Goal: Check status: Check status

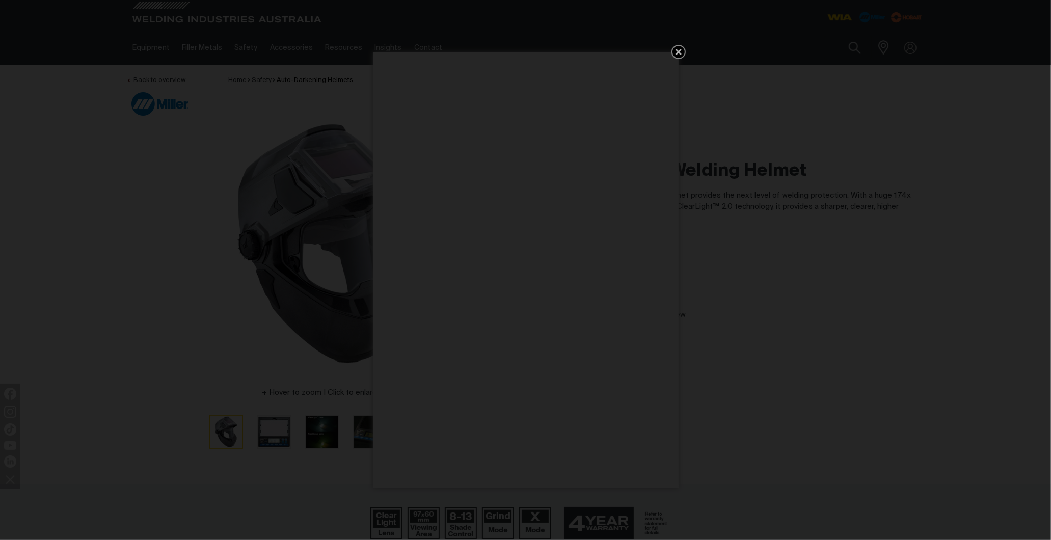
click at [679, 53] on icon "Get 5 WIA Welding Guides Free!" at bounding box center [678, 52] width 6 height 6
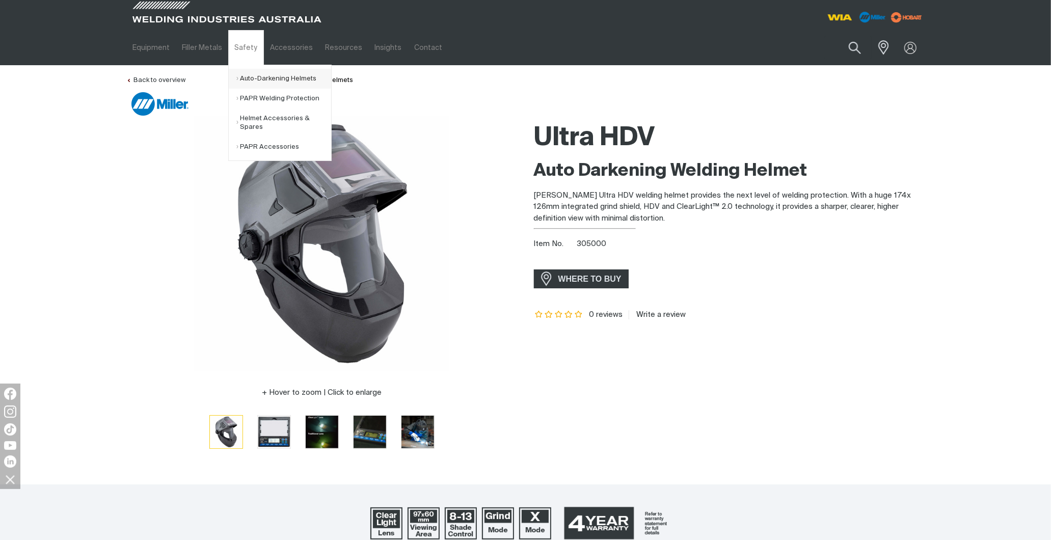
click at [264, 78] on link "Auto-Darkening Helmets" at bounding box center [283, 79] width 95 height 20
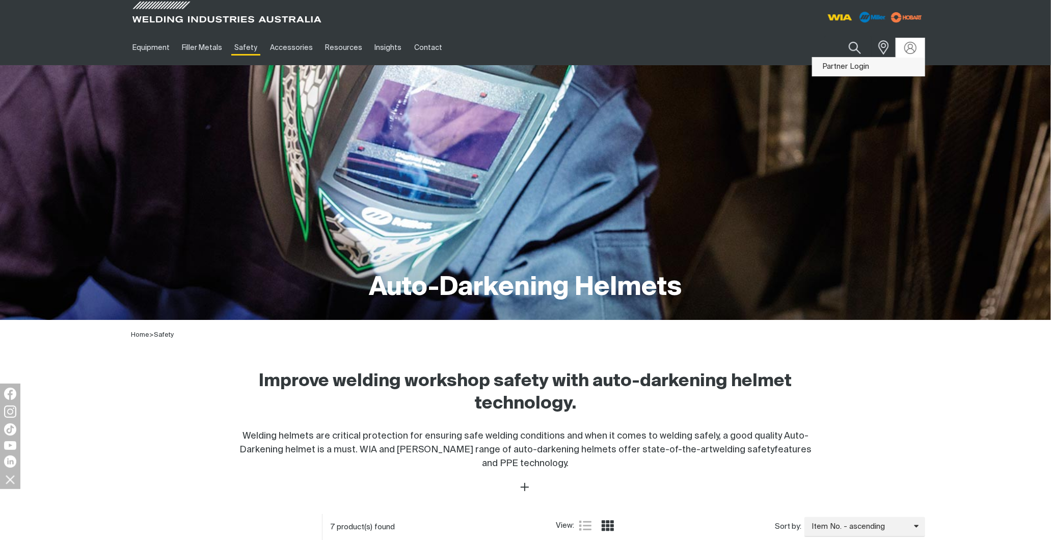
click at [864, 68] on link "Partner Login" at bounding box center [868, 67] width 112 height 19
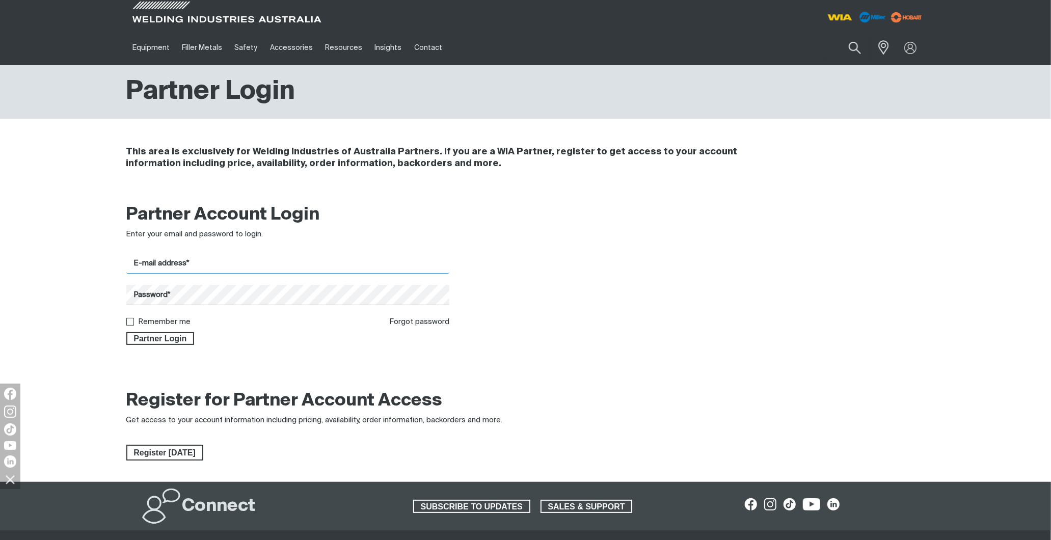
click at [164, 261] on input "E-mail address*" at bounding box center [287, 264] width 323 height 20
type input "[PERSON_NAME][EMAIL_ADDRESS][DOMAIN_NAME]"
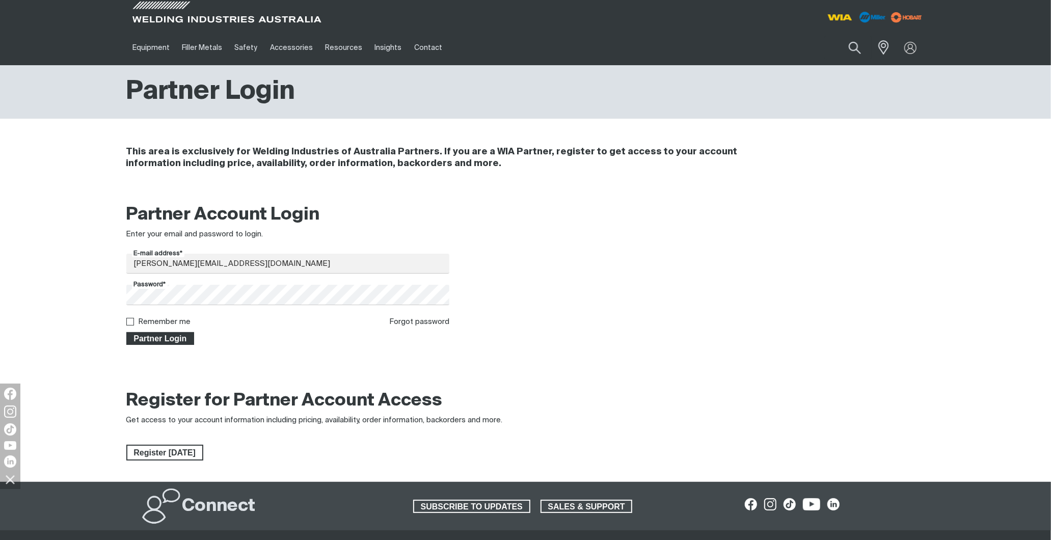
click at [177, 339] on span "Partner Login" at bounding box center [160, 338] width 66 height 13
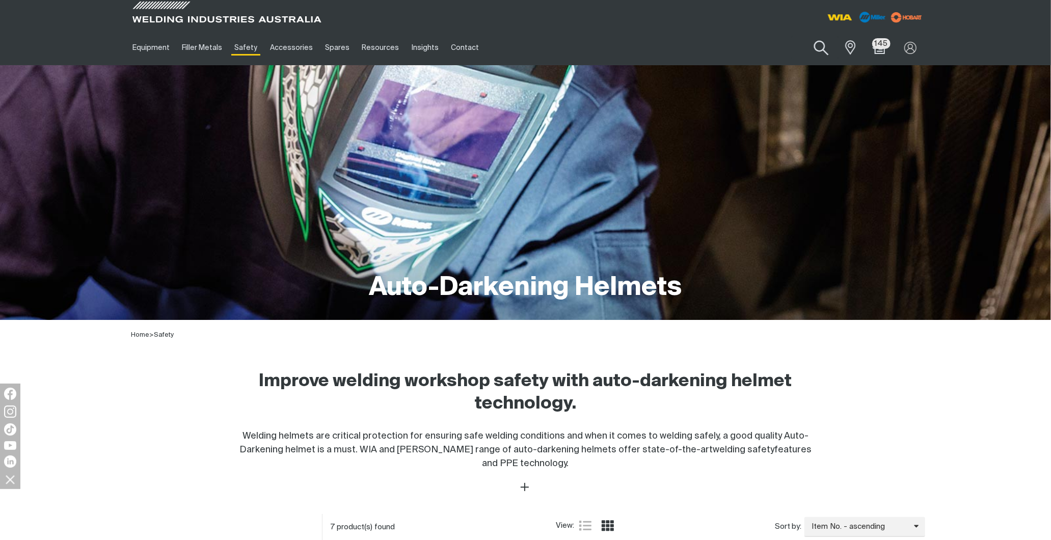
click at [817, 45] on button "Search products" at bounding box center [821, 48] width 41 height 29
click at [751, 51] on input "Search" at bounding box center [759, 47] width 157 height 23
paste input "281001"
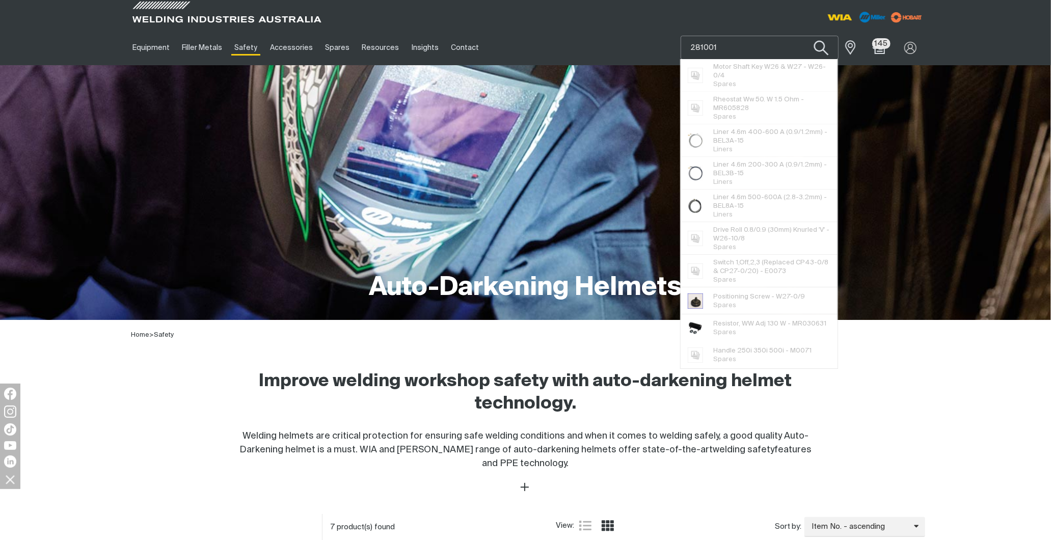
type input "281001"
click at [821, 47] on button "Search products" at bounding box center [821, 48] width 41 height 29
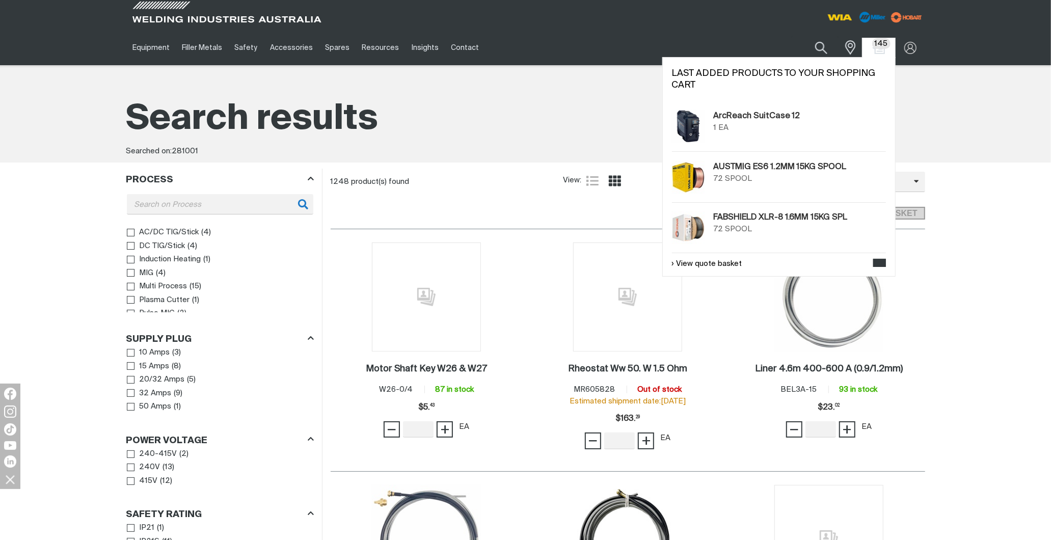
click at [882, 47] on span "145" at bounding box center [881, 43] width 19 height 11
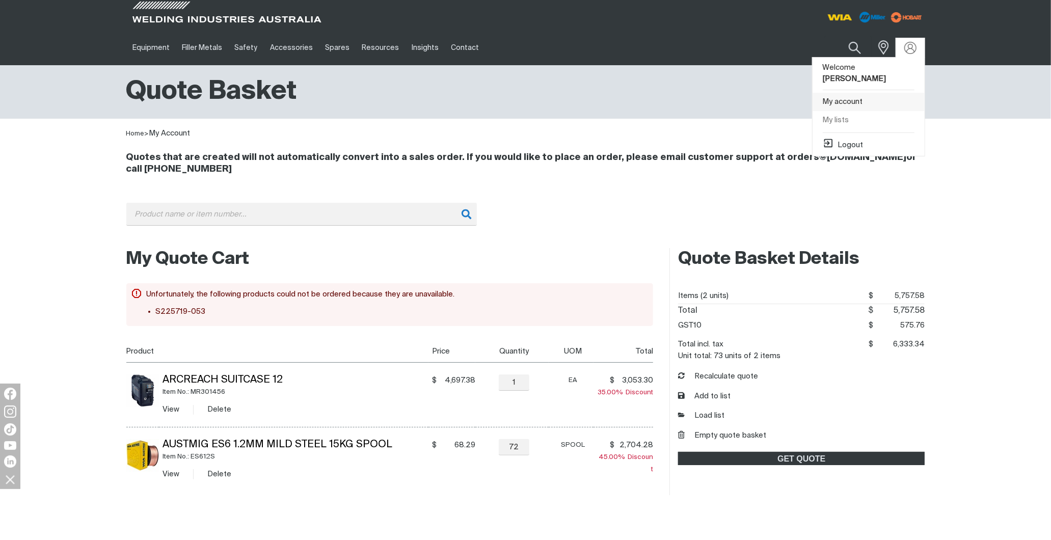
click at [849, 93] on link "My account" at bounding box center [868, 102] width 112 height 19
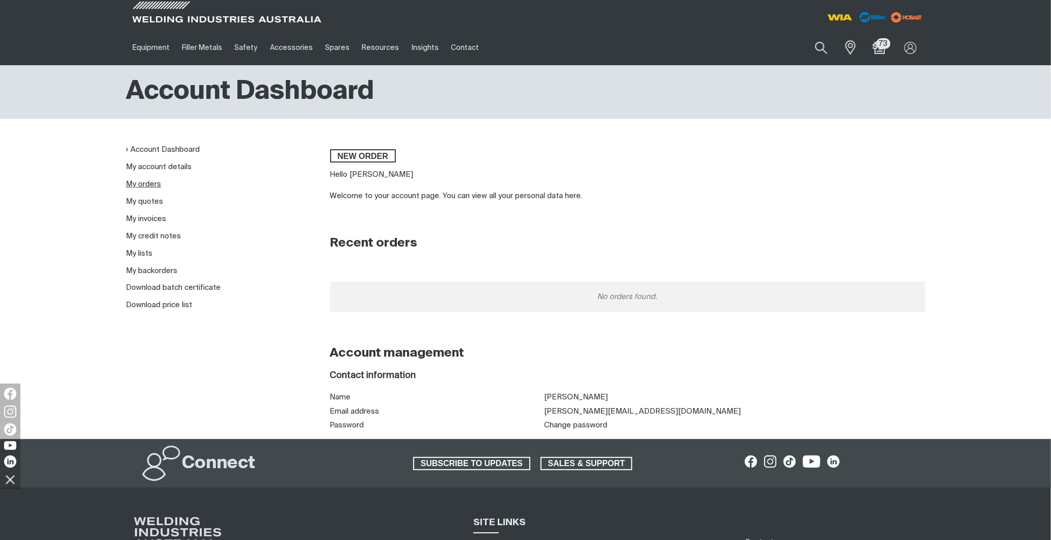
click at [155, 182] on link "My orders" at bounding box center [143, 184] width 35 height 8
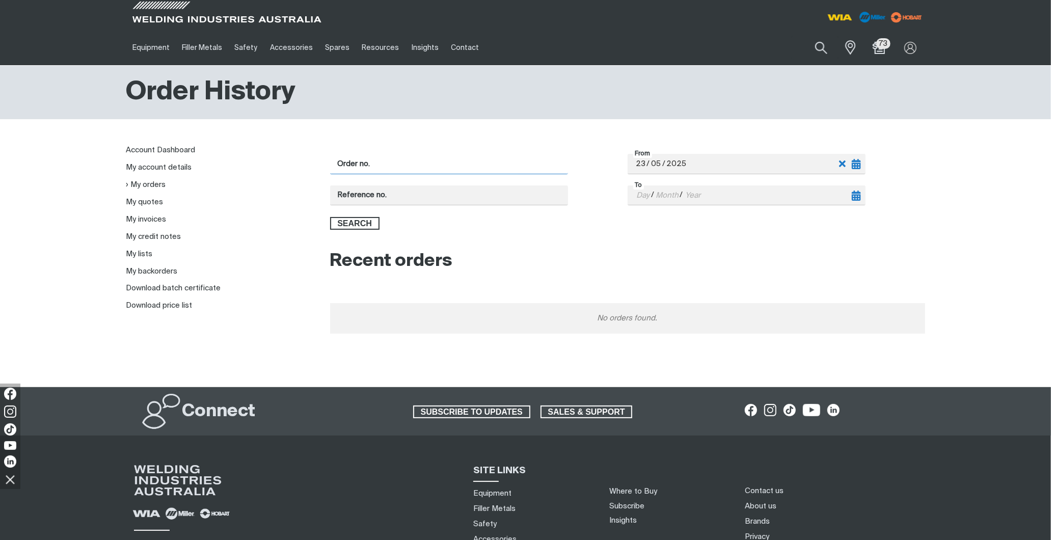
click at [375, 163] on input "Order no." at bounding box center [449, 164] width 238 height 20
paste input "4504037358"
type input "4504037358"
click at [350, 222] on span "Search" at bounding box center [354, 223] width 47 height 13
click at [406, 167] on input "4504037358" at bounding box center [449, 164] width 238 height 20
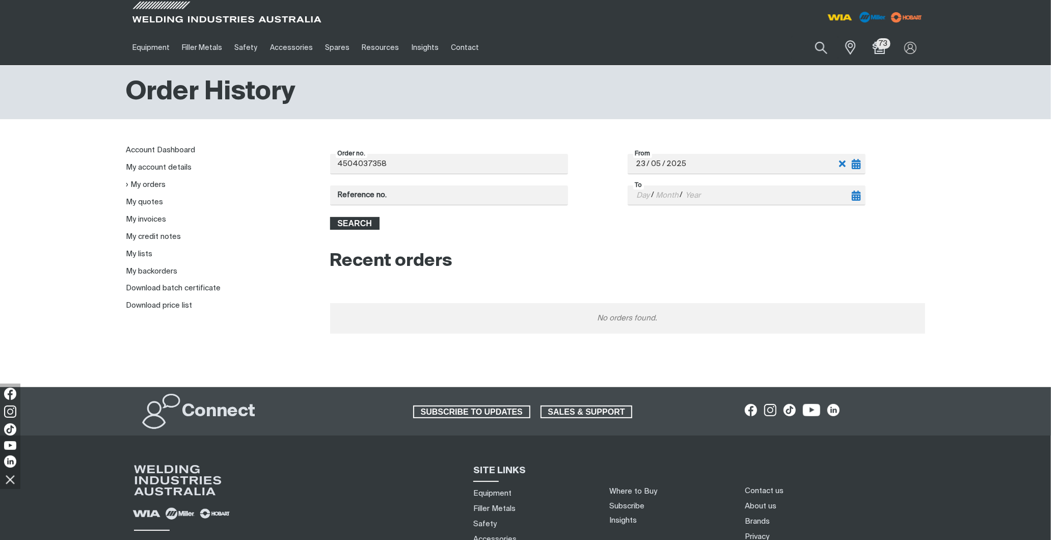
click at [365, 219] on span "Search" at bounding box center [354, 223] width 47 height 13
click at [166, 268] on link "My backorders" at bounding box center [151, 271] width 51 height 8
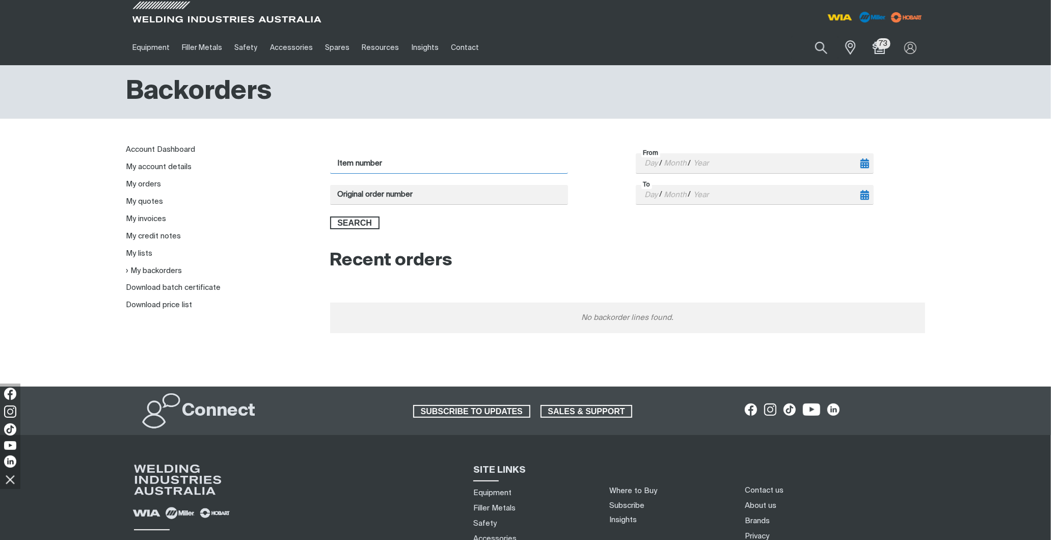
click at [419, 158] on input "Item number" at bounding box center [449, 163] width 238 height 20
click at [409, 198] on input "Original order number" at bounding box center [449, 195] width 238 height 20
paste input "4504037358"
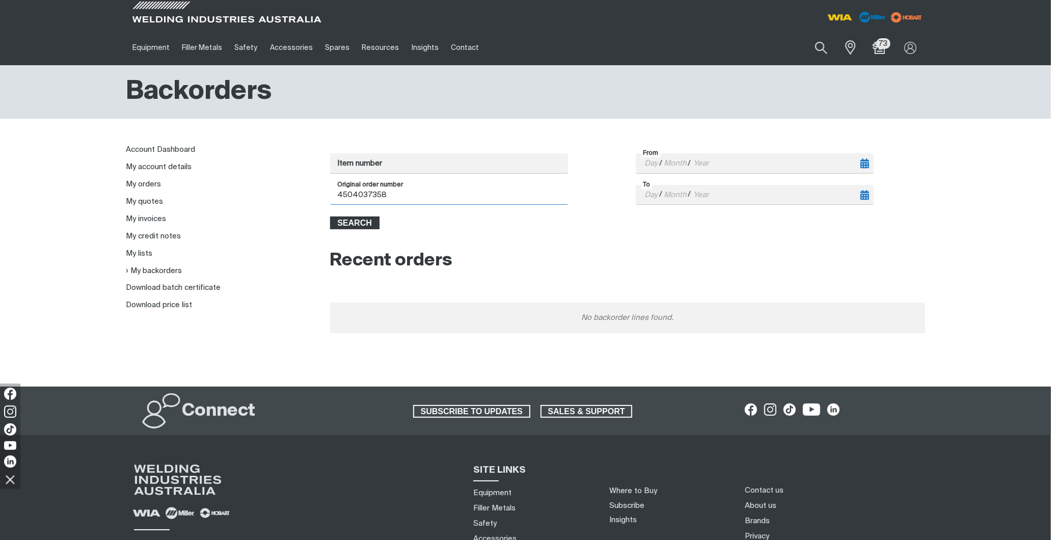
type input "4504037358"
click at [344, 224] on span "Search" at bounding box center [354, 222] width 47 height 13
drag, startPoint x: 422, startPoint y: 199, endPoint x: 217, endPoint y: 185, distance: 204.6
click at [34, 227] on div "Account Dashboard My account details My orders My quotes My invoices My credit …" at bounding box center [525, 265] width 1051 height 242
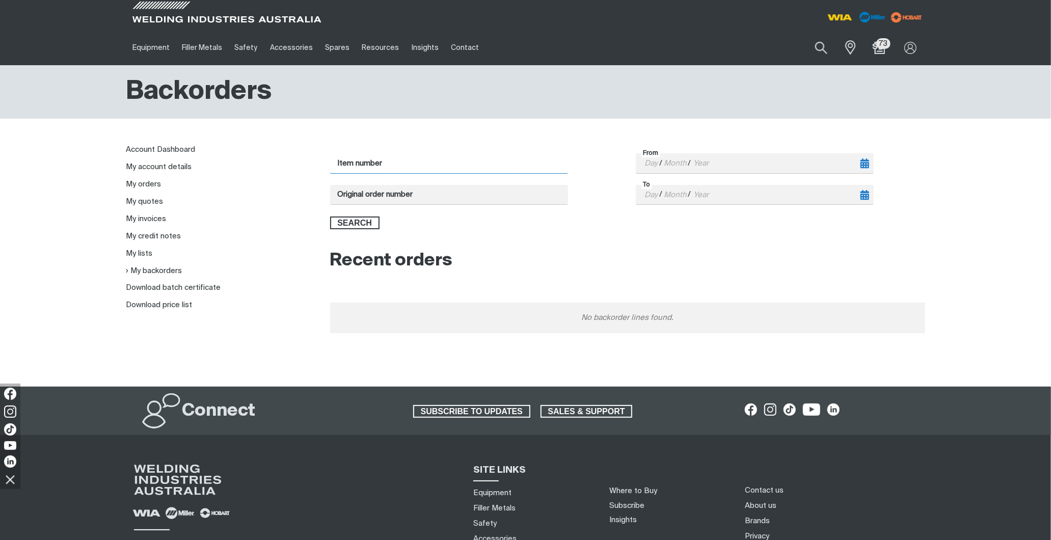
click at [371, 169] on input "Item number" at bounding box center [449, 163] width 238 height 20
type input "281003"
click at [345, 225] on span "Search" at bounding box center [354, 222] width 47 height 13
click at [143, 217] on link "My invoices" at bounding box center [146, 219] width 40 height 8
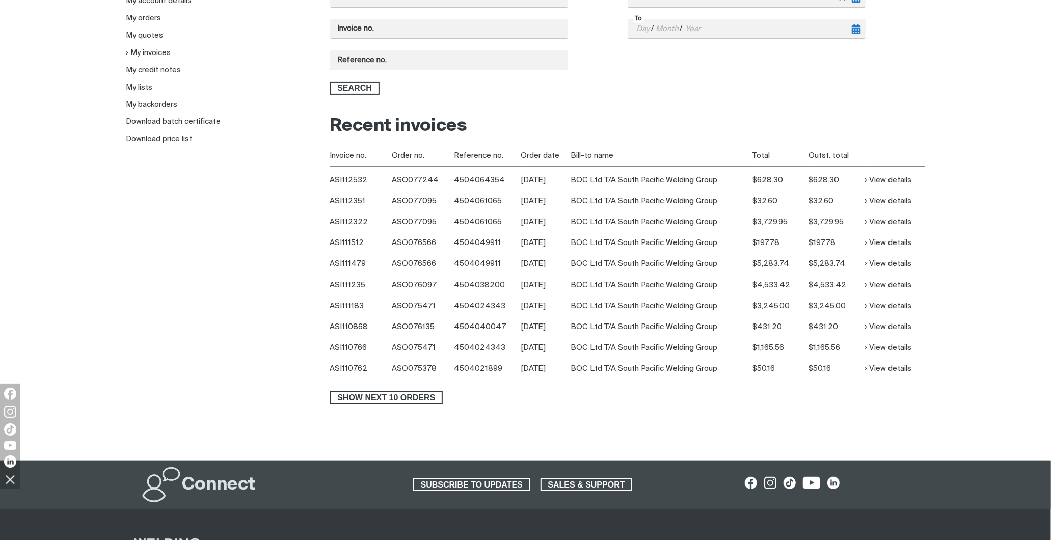
scroll to position [170, 0]
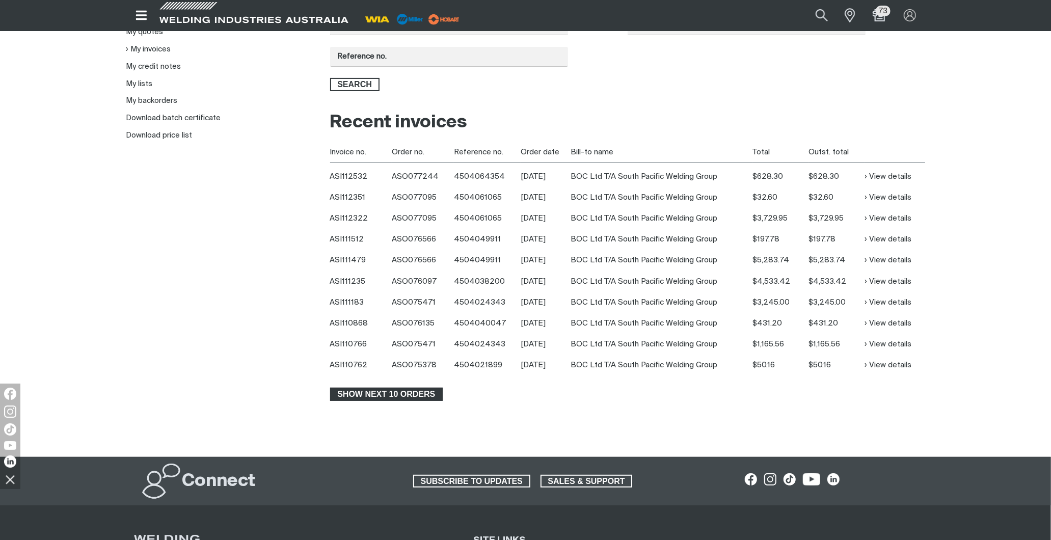
click at [420, 389] on span "Show next 10 orders" at bounding box center [386, 394] width 111 height 13
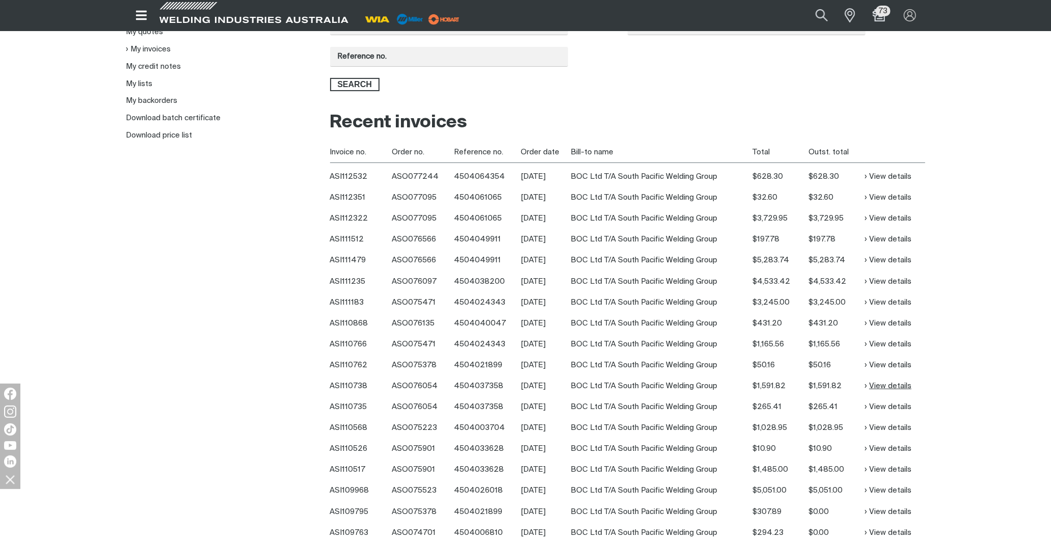
click at [894, 388] on link "View details" at bounding box center [887, 386] width 47 height 12
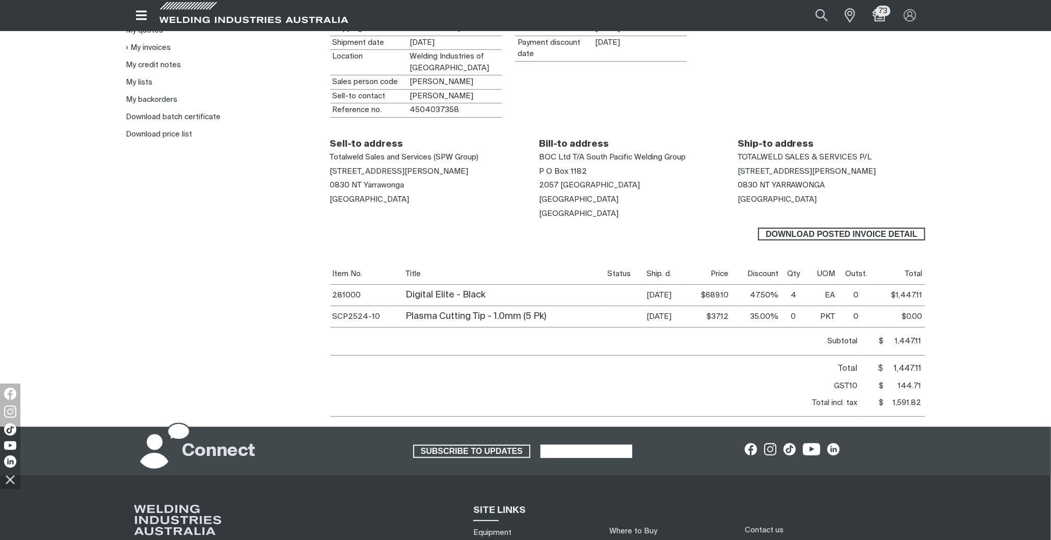
scroll to position [226, 0]
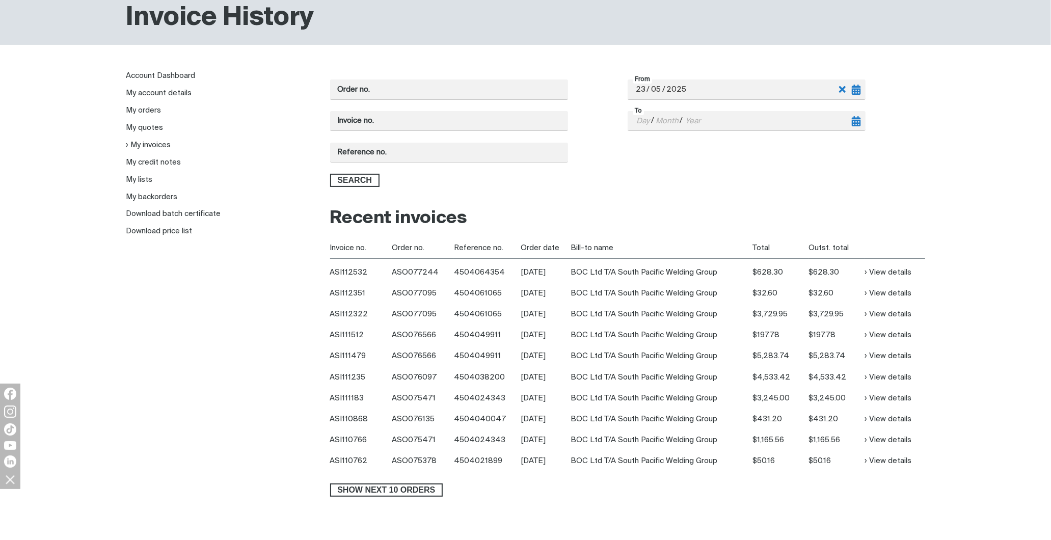
scroll to position [170, 0]
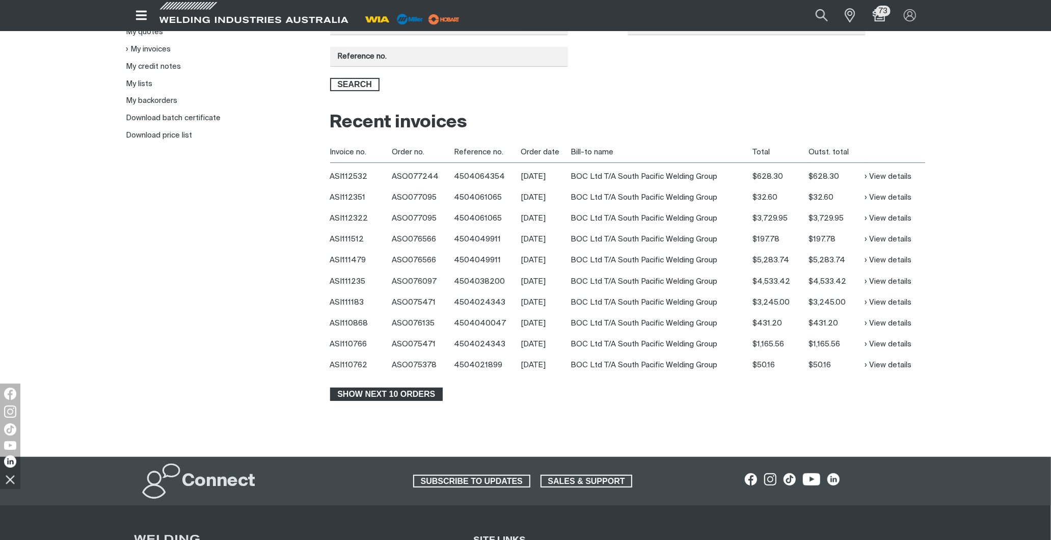
click at [396, 395] on span "Show next 10 orders" at bounding box center [386, 394] width 111 height 13
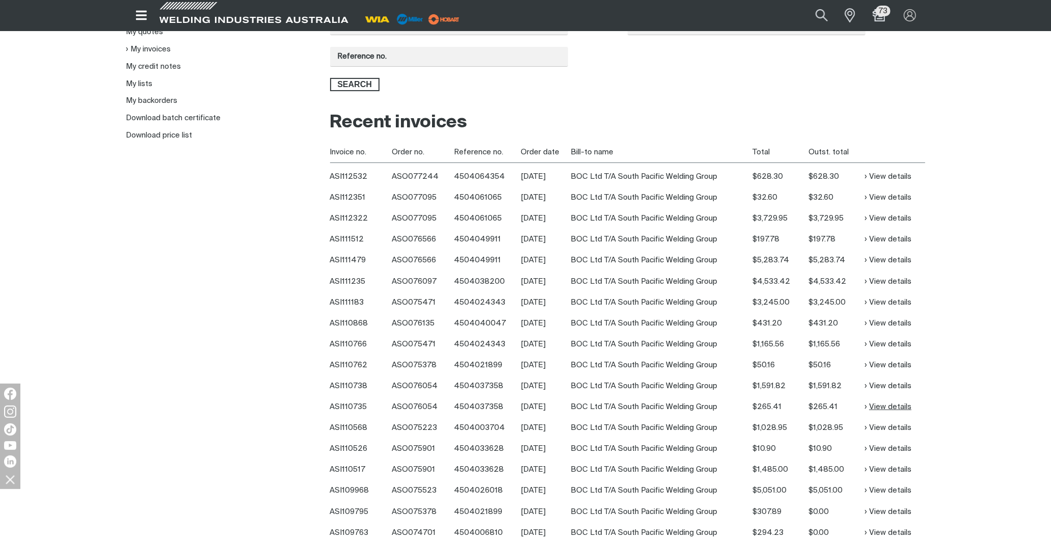
click at [899, 405] on link "View details" at bounding box center [887, 407] width 47 height 12
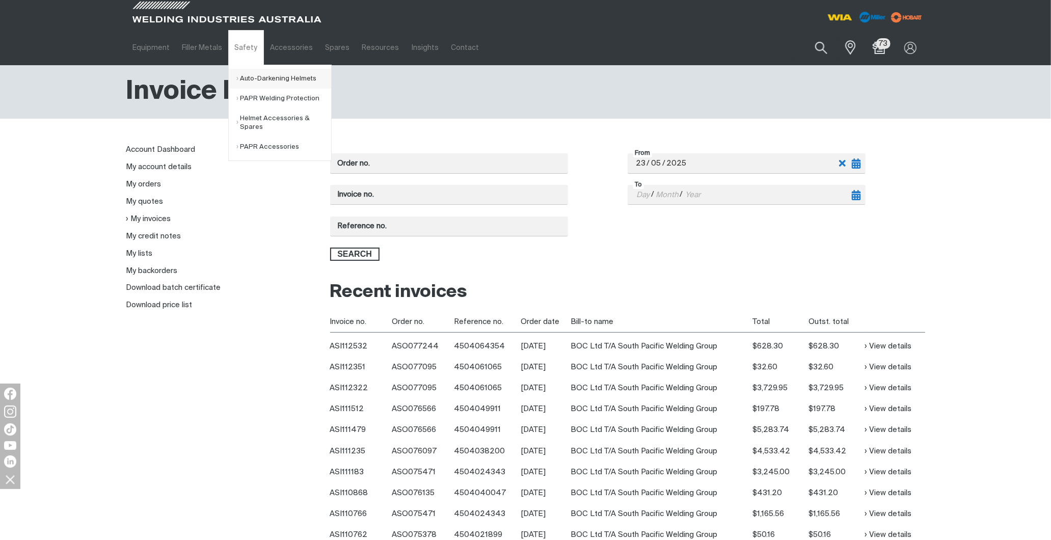
click at [284, 79] on link "Auto-Darkening Helmets" at bounding box center [283, 79] width 95 height 20
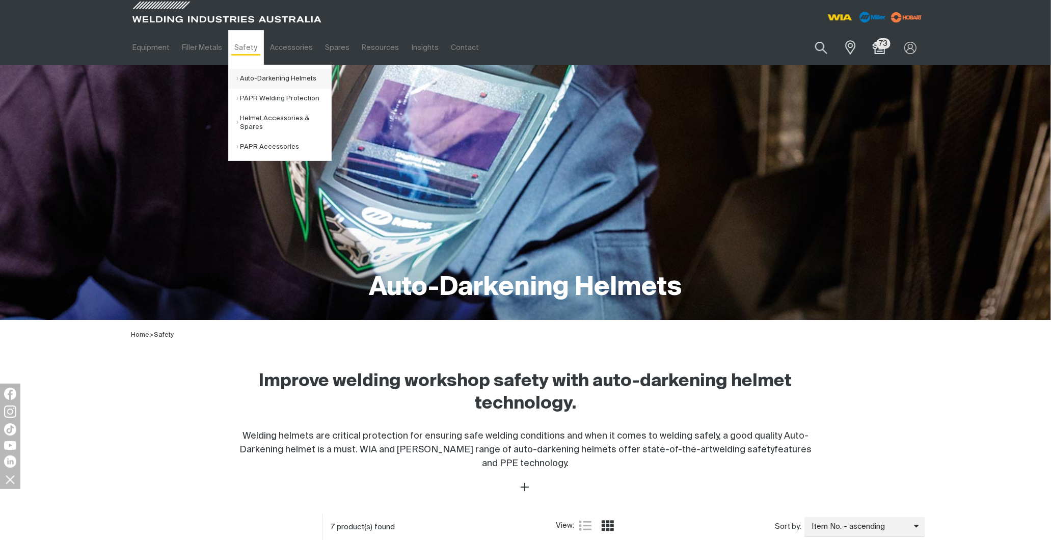
click at [255, 79] on link "Auto-Darkening Helmets" at bounding box center [283, 79] width 95 height 20
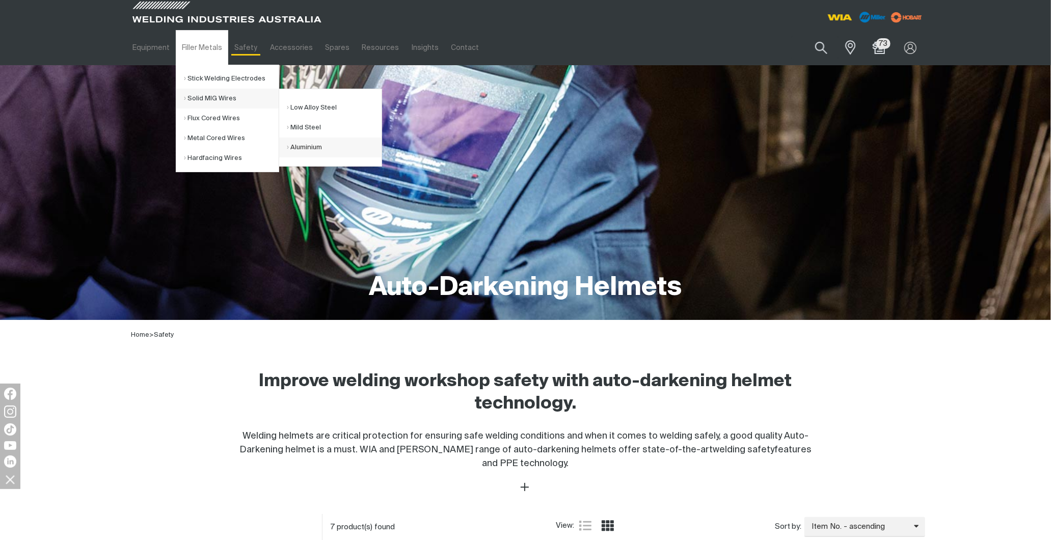
click at [309, 150] on link "Aluminium" at bounding box center [334, 148] width 95 height 20
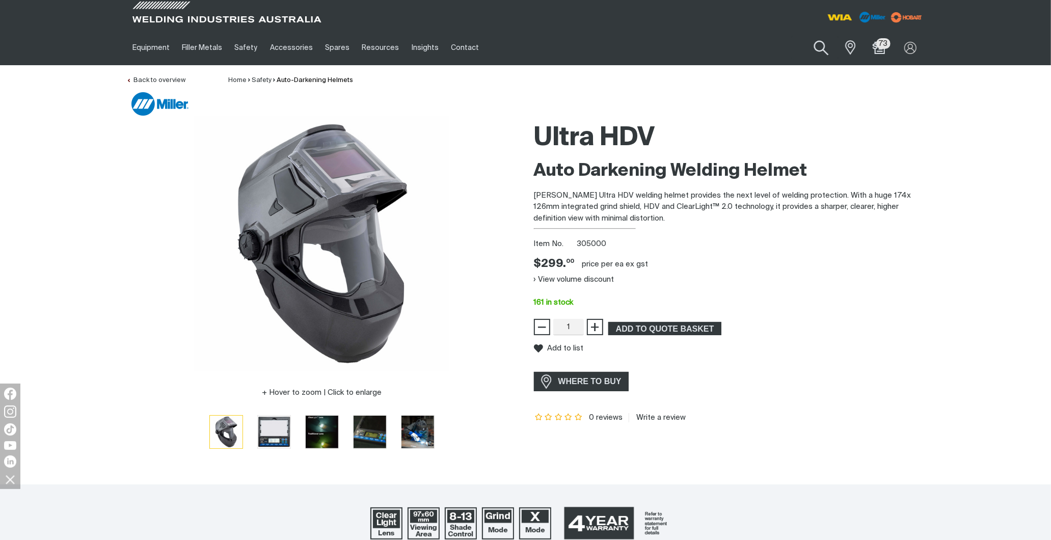
click at [821, 50] on button "Search products" at bounding box center [821, 48] width 41 height 29
click at [740, 49] on input "Search" at bounding box center [759, 47] width 157 height 23
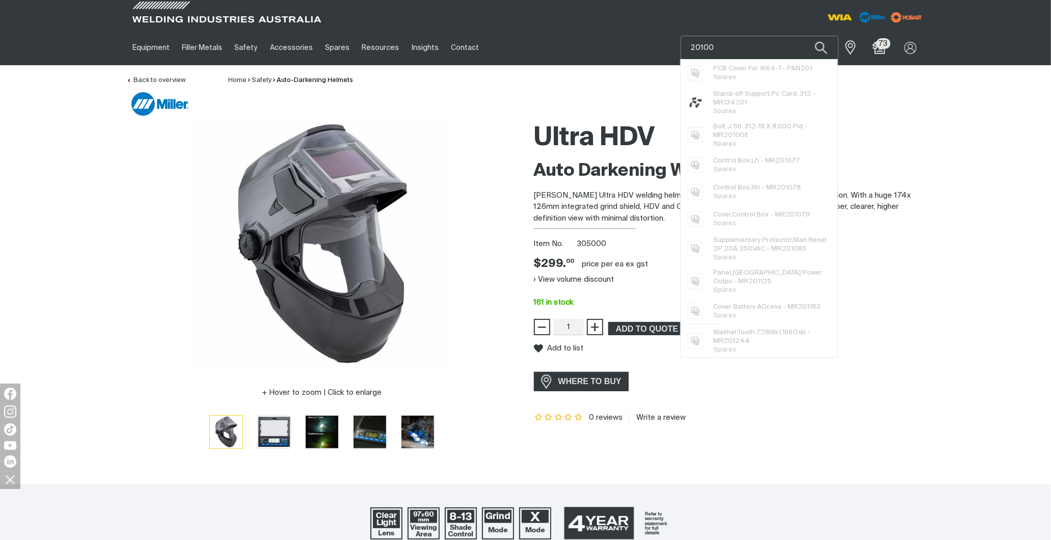
type input "201003"
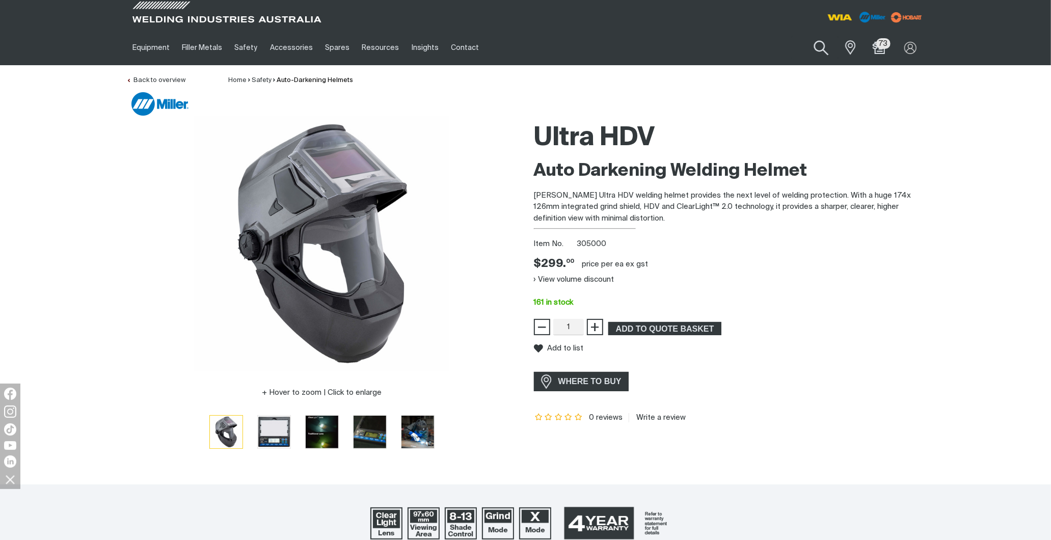
click at [819, 49] on button "Search products" at bounding box center [821, 48] width 41 height 29
click at [756, 46] on input "201003" at bounding box center [759, 47] width 157 height 23
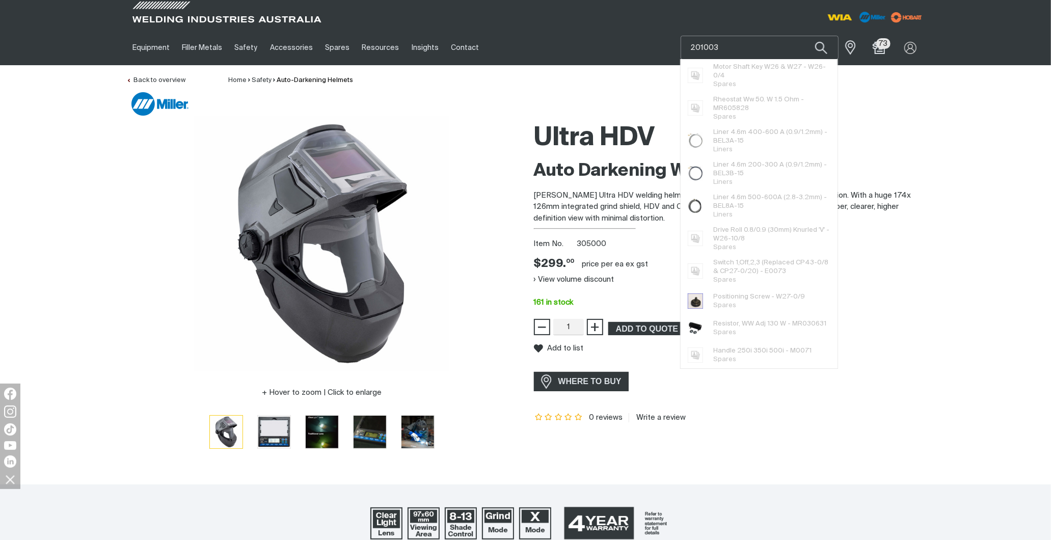
drag, startPoint x: 561, startPoint y: 62, endPoint x: 396, endPoint y: 67, distance: 165.1
type input "281003"
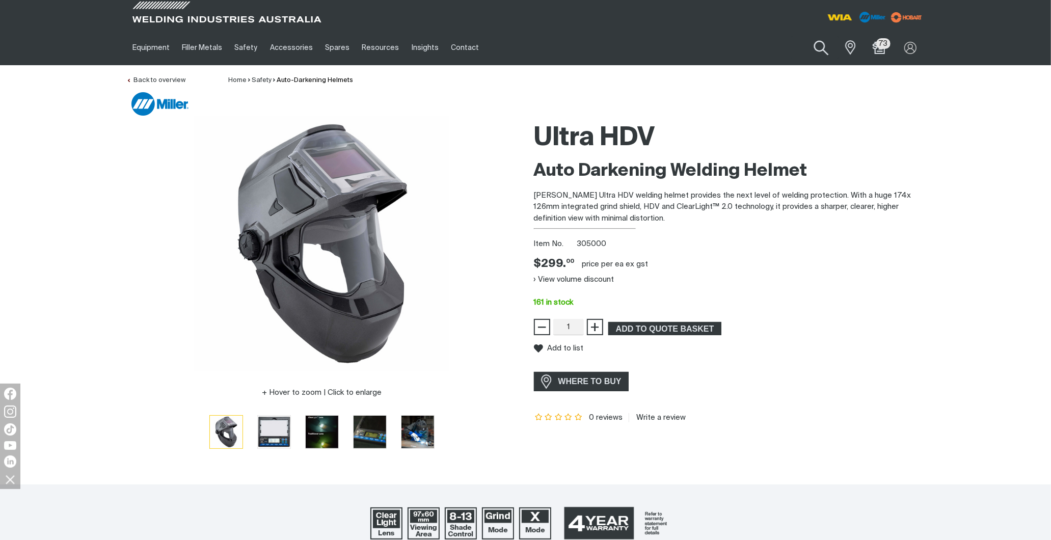
click at [817, 47] on button "Search products" at bounding box center [821, 48] width 41 height 29
click at [755, 43] on input "281003" at bounding box center [759, 47] width 157 height 23
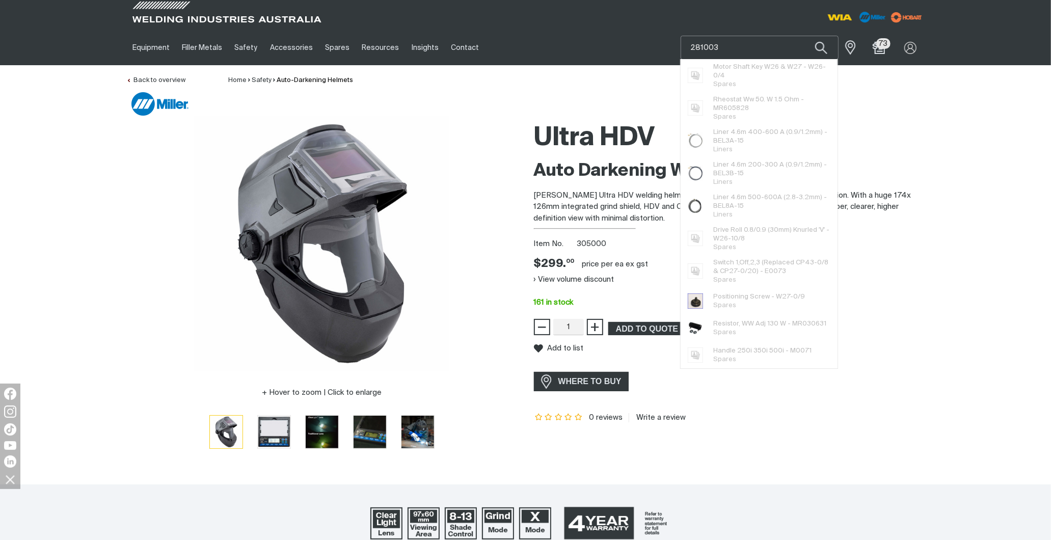
drag, startPoint x: 746, startPoint y: 51, endPoint x: 510, endPoint y: 58, distance: 235.9
click at [510, 58] on div "Equipment Stick Welders TIG Welders MIG Welders Multi-Process Welders Engine Dr…" at bounding box center [525, 47] width 799 height 35
type input "281001"
drag, startPoint x: 718, startPoint y: 43, endPoint x: 557, endPoint y: 63, distance: 162.1
click at [550, 63] on div "Equipment Stick Welders TIG Welders MIG Welders Multi-Process Welders Engine Dr…" at bounding box center [525, 47] width 799 height 35
